Goal: Information Seeking & Learning: Check status

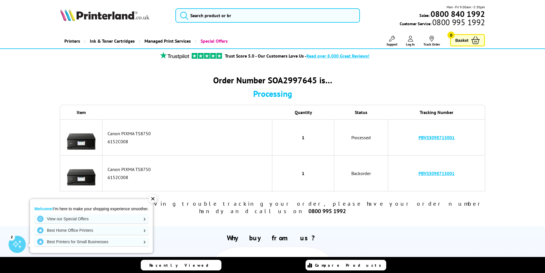
scroll to position [57, 0]
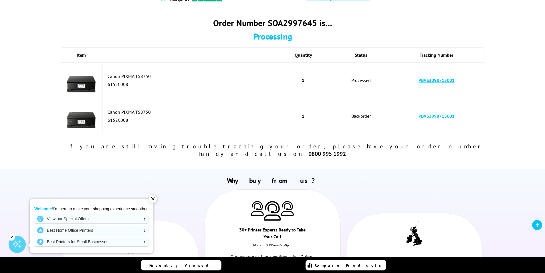
click at [436, 118] on link "PBVS3098715001" at bounding box center [437, 116] width 36 height 6
drag, startPoint x: 137, startPoint y: 118, endPoint x: 182, endPoint y: 126, distance: 45.4
click at [182, 126] on td "Canon PIXMA TS8750 6152C008" at bounding box center [187, 116] width 170 height 36
click at [449, 118] on link "PBVS3098715001" at bounding box center [437, 116] width 36 height 6
click at [448, 82] on link "PBVS3098715001" at bounding box center [437, 80] width 36 height 6
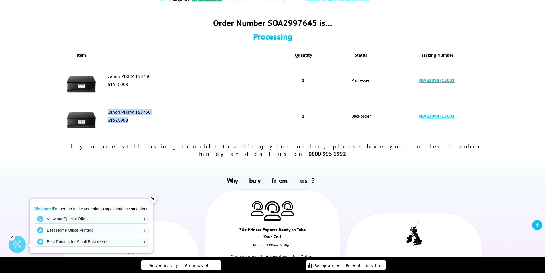
copy link "PBVS3098715001"
drag, startPoint x: 469, startPoint y: 84, endPoint x: 409, endPoint y: 81, distance: 59.9
click at [409, 81] on td "PBVS3098715001" at bounding box center [436, 80] width 97 height 36
copy link "PBVS3098715001"
drag, startPoint x: 460, startPoint y: 117, endPoint x: 420, endPoint y: 119, distance: 40.1
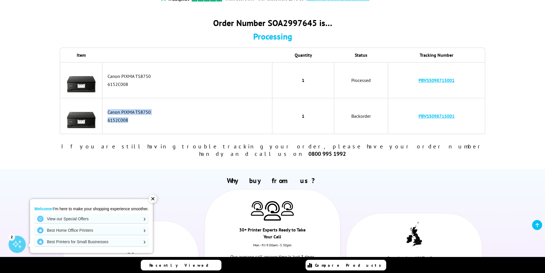
click at [420, 119] on td "PBVS3098715001" at bounding box center [436, 116] width 97 height 36
click at [481, 109] on td "PBVS3098715001" at bounding box center [436, 116] width 97 height 36
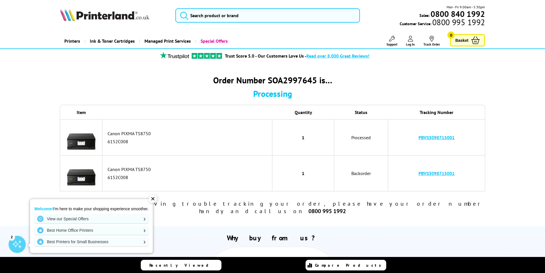
click at [130, 172] on td "Canon PIXMA TS8750 6152C008" at bounding box center [187, 173] width 170 height 36
click at [365, 175] on td "Backorder" at bounding box center [361, 173] width 54 height 36
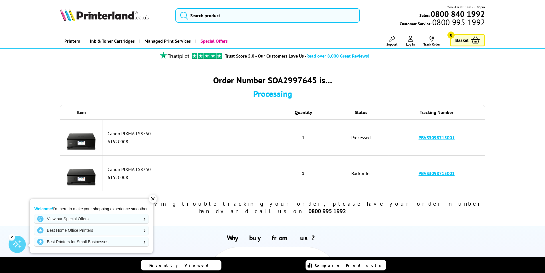
copy td "Backorder"
click at [276, 77] on div "Order Number SOA2997645 is…" at bounding box center [272, 79] width 425 height 11
copy div "SOA2997645"
